Goal: Find specific page/section: Find specific page/section

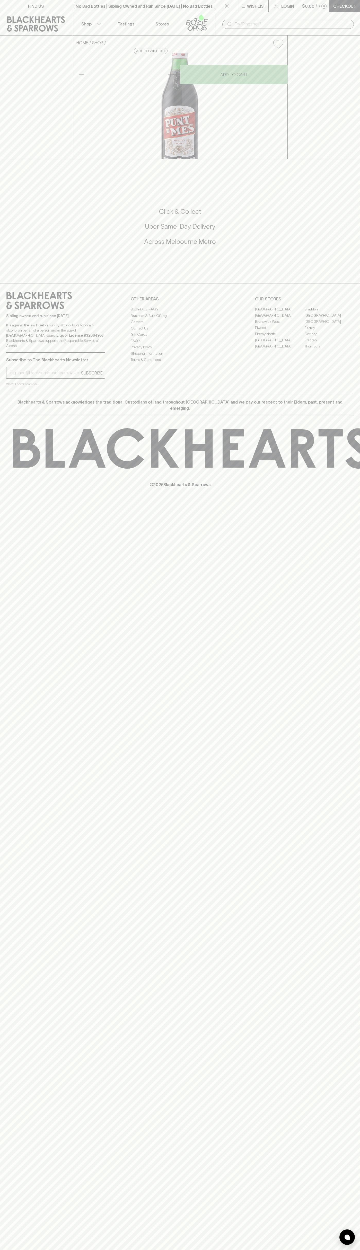
click at [225, 23] on div "​" at bounding box center [287, 24] width 131 height 9
click at [354, 381] on div "FIND US | No Bad Bottles | Sibling Owned and Run Since [DATE] | No Bad Bottles …" at bounding box center [180, 625] width 360 height 1250
click at [199, 1250] on html "FIND US | No Bad Bottles | Sibling Owned and Run Since [DATE] | No Bad Bottles …" at bounding box center [180, 625] width 360 height 1250
click at [19, 743] on div "FIND US | No Bad Bottles | Sibling Owned and Run Since [DATE] | No Bad Bottles …" at bounding box center [180, 625] width 360 height 1250
